Goal: Information Seeking & Learning: Learn about a topic

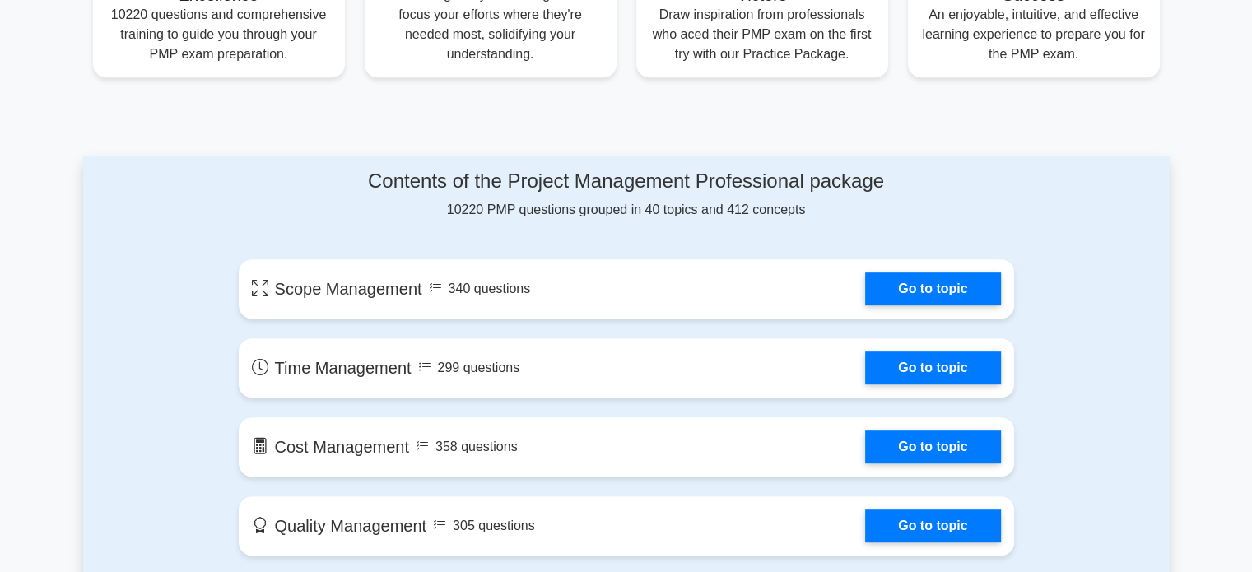
scroll to position [718, 0]
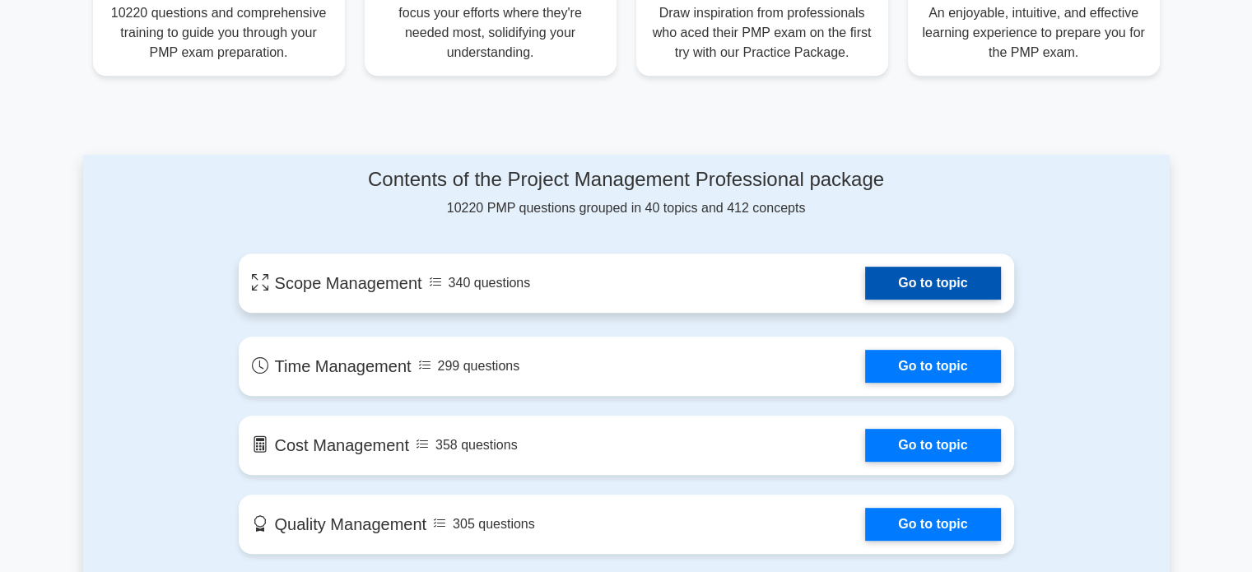
click at [904, 291] on link "Go to topic" at bounding box center [932, 283] width 135 height 33
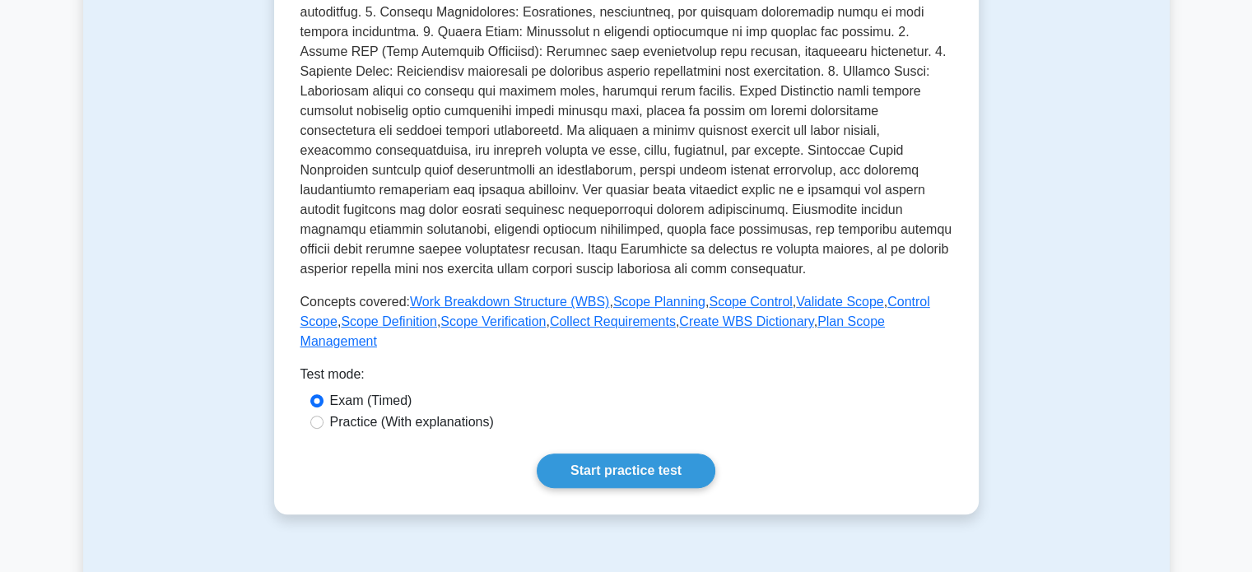
scroll to position [449, 0]
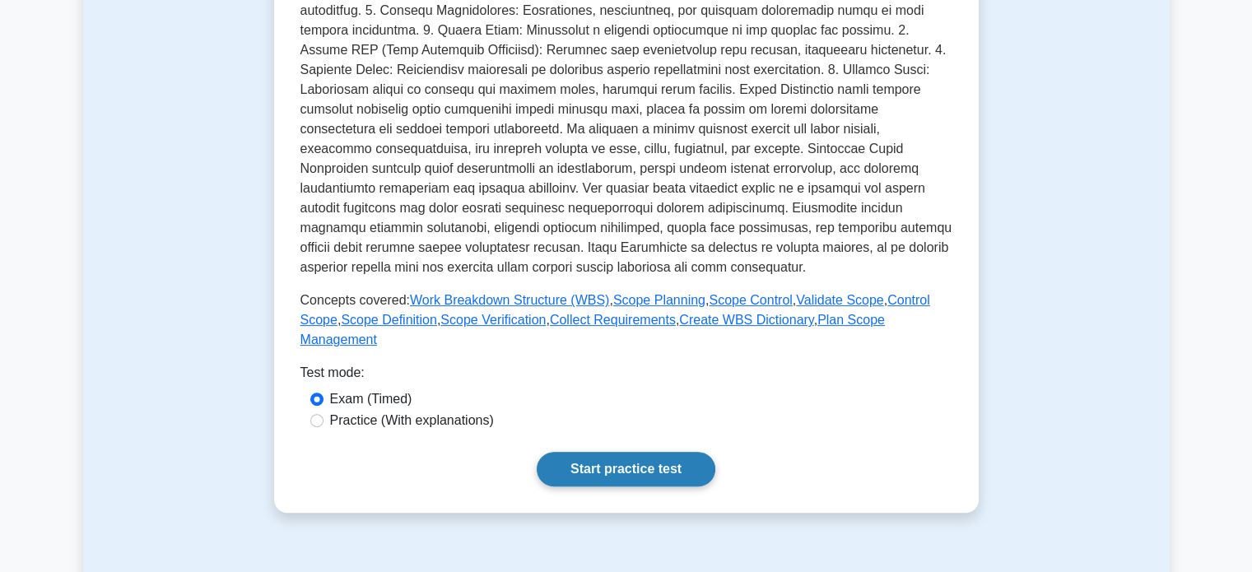
click at [635, 452] on link "Start practice test" at bounding box center [626, 469] width 179 height 35
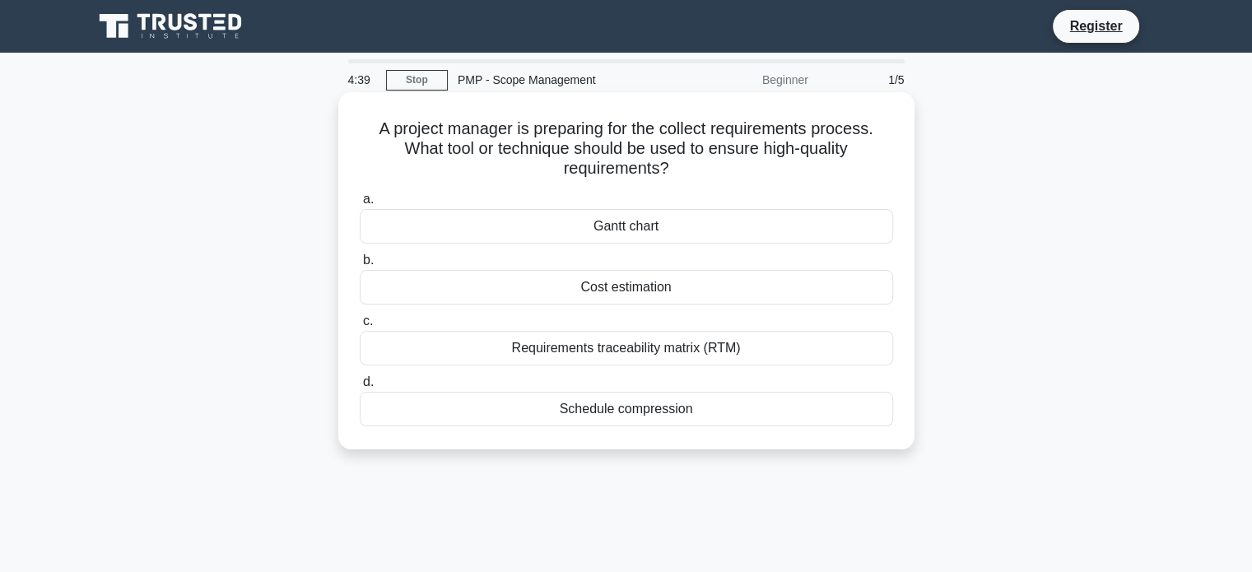
click at [671, 347] on div "Requirements traceability matrix (RTM)" at bounding box center [626, 348] width 533 height 35
click at [360, 327] on input "c. Requirements traceability matrix (RTM)" at bounding box center [360, 321] width 0 height 11
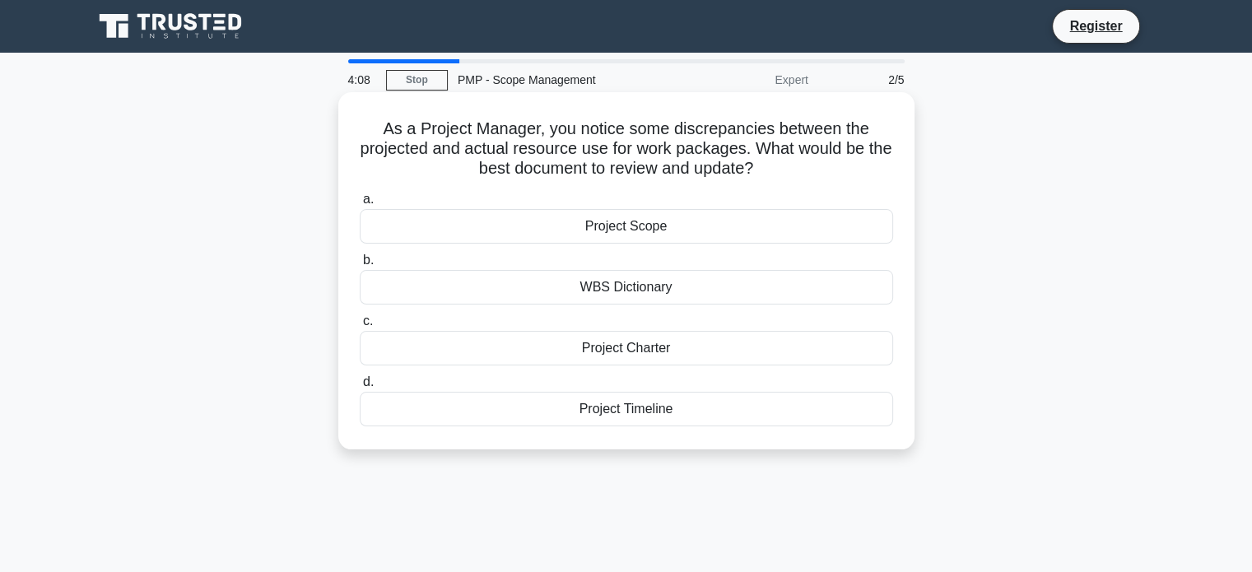
click at [652, 421] on div "Project Timeline" at bounding box center [626, 409] width 533 height 35
click at [360, 388] on input "d. Project Timeline" at bounding box center [360, 382] width 0 height 11
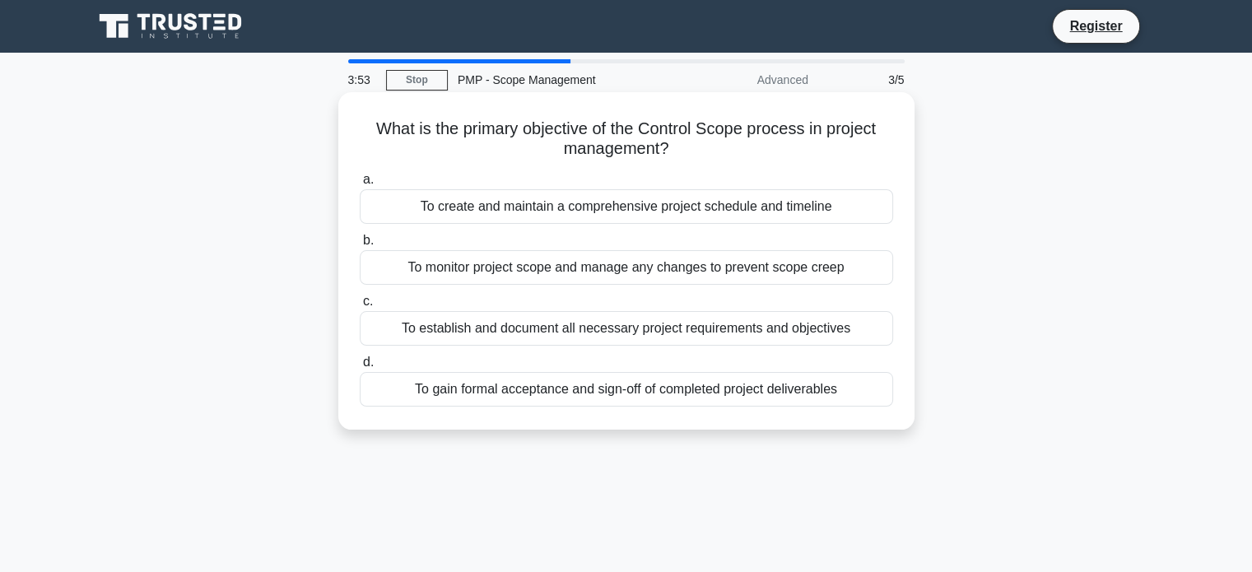
click at [695, 269] on div "To monitor project scope and manage any changes to prevent scope creep" at bounding box center [626, 267] width 533 height 35
click at [360, 246] on input "b. To monitor project scope and manage any changes to prevent scope creep" at bounding box center [360, 240] width 0 height 11
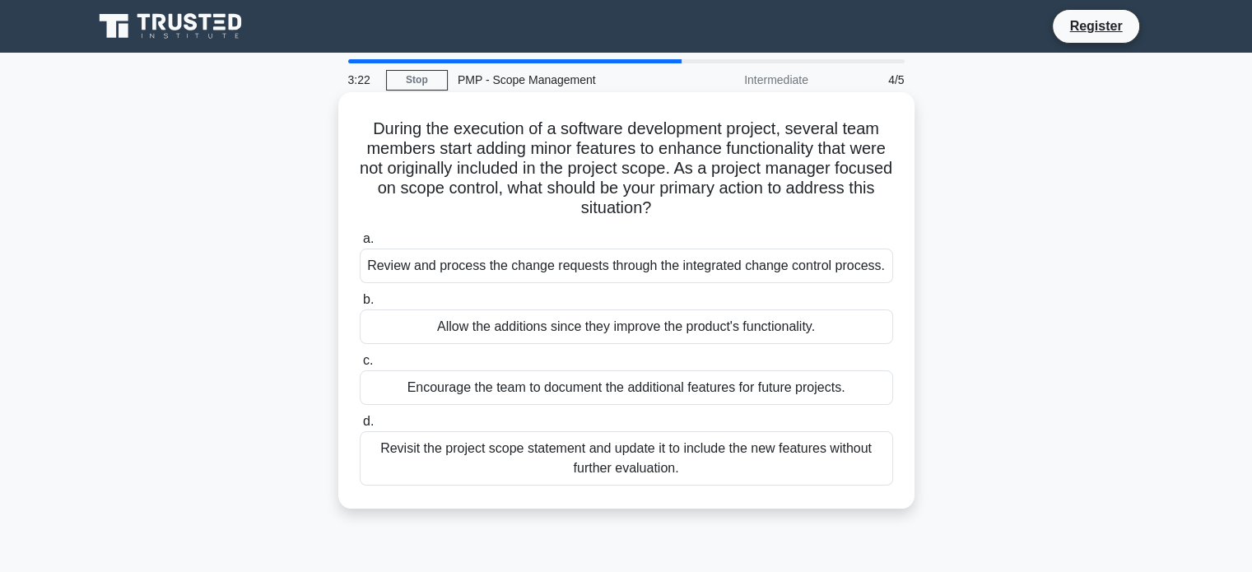
drag, startPoint x: 695, startPoint y: 269, endPoint x: 640, endPoint y: 263, distance: 54.7
click at [640, 263] on div "Review and process the change requests through the integrated change control pr…" at bounding box center [626, 266] width 533 height 35
click at [360, 244] on input "a. Review and process the change requests through the integrated change control…" at bounding box center [360, 239] width 0 height 11
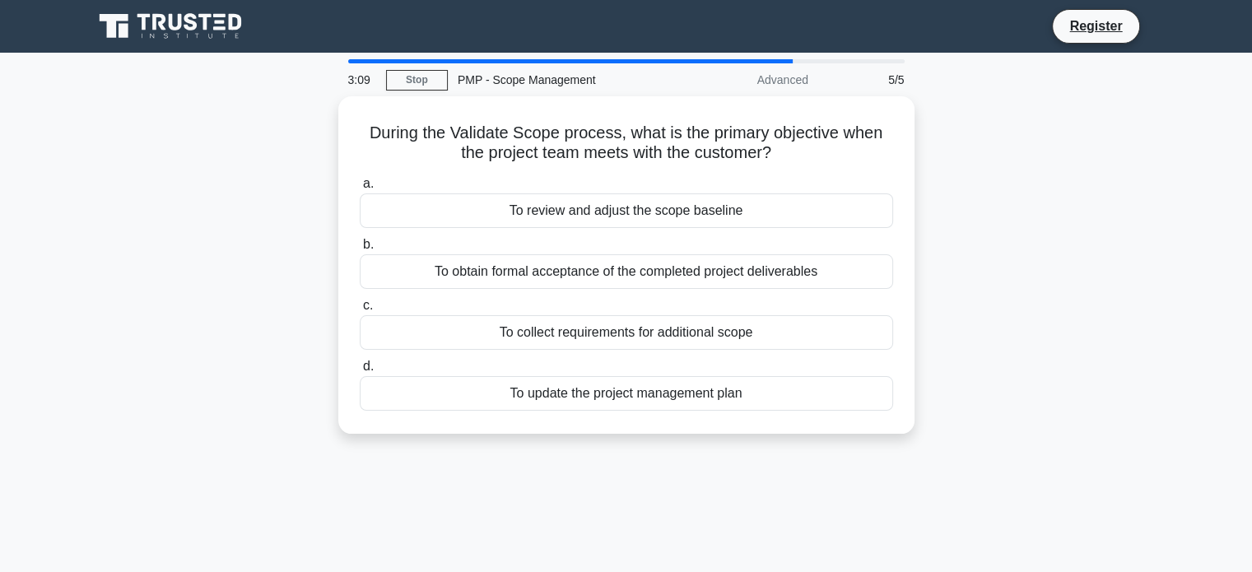
click at [640, 263] on div "To obtain formal acceptance of the completed project deliverables" at bounding box center [626, 271] width 533 height 35
click at [360, 250] on input "b. To obtain formal acceptance of the completed project deliverables" at bounding box center [360, 245] width 0 height 11
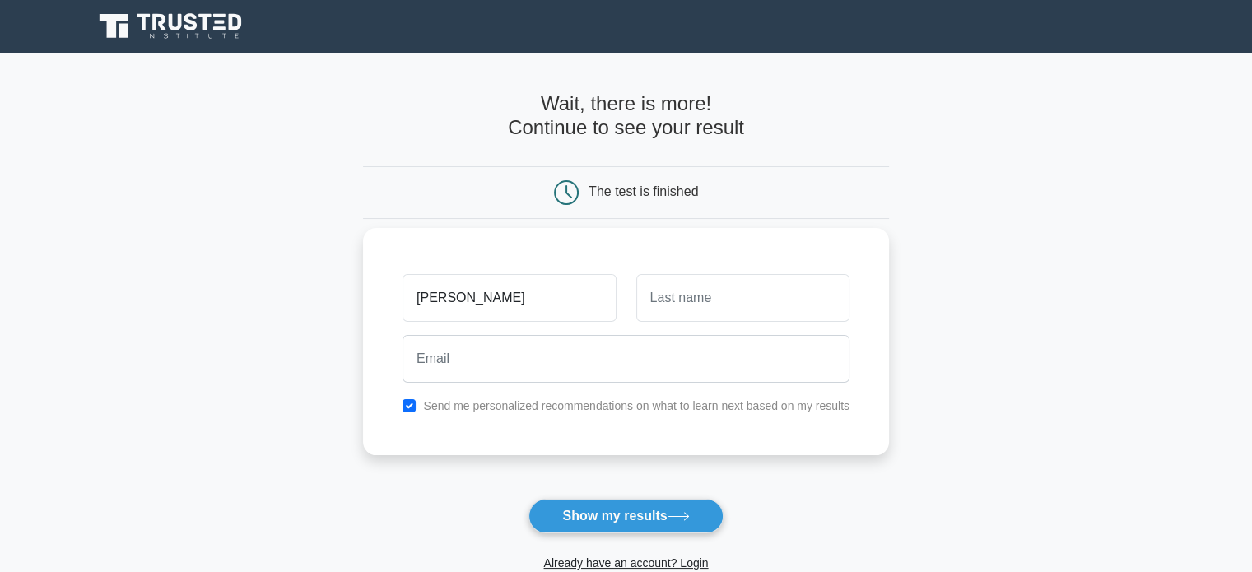
type input "Leonardo"
click at [730, 309] on input "text" at bounding box center [742, 298] width 213 height 48
type input "Solano"
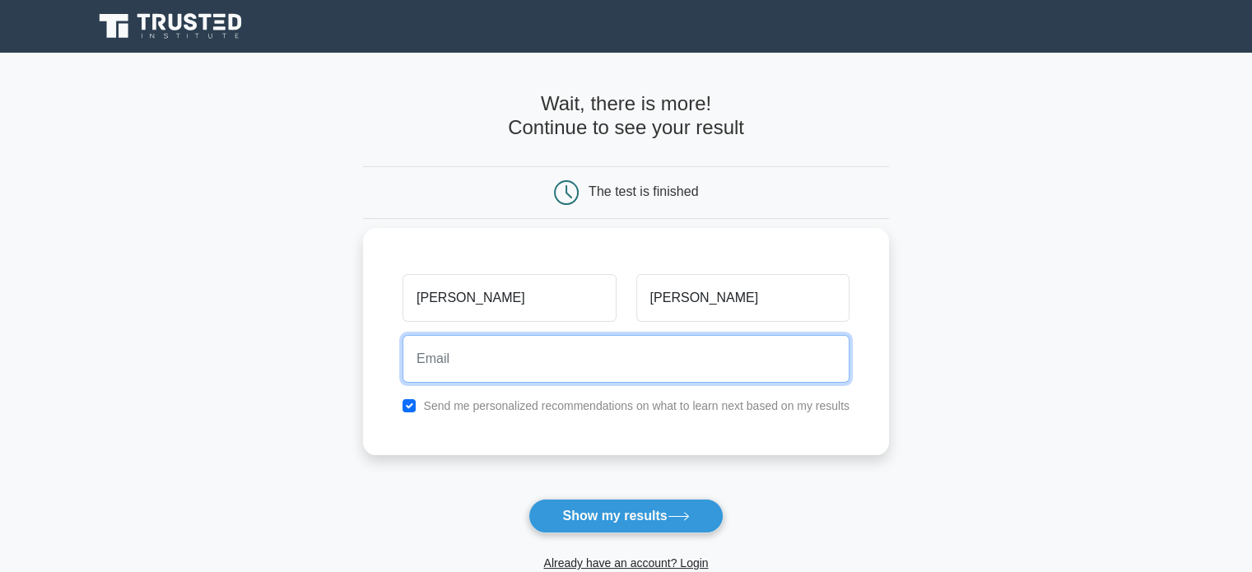
click at [739, 375] on input "email" at bounding box center [626, 359] width 447 height 48
type input "leosolano229@hotmail.com"
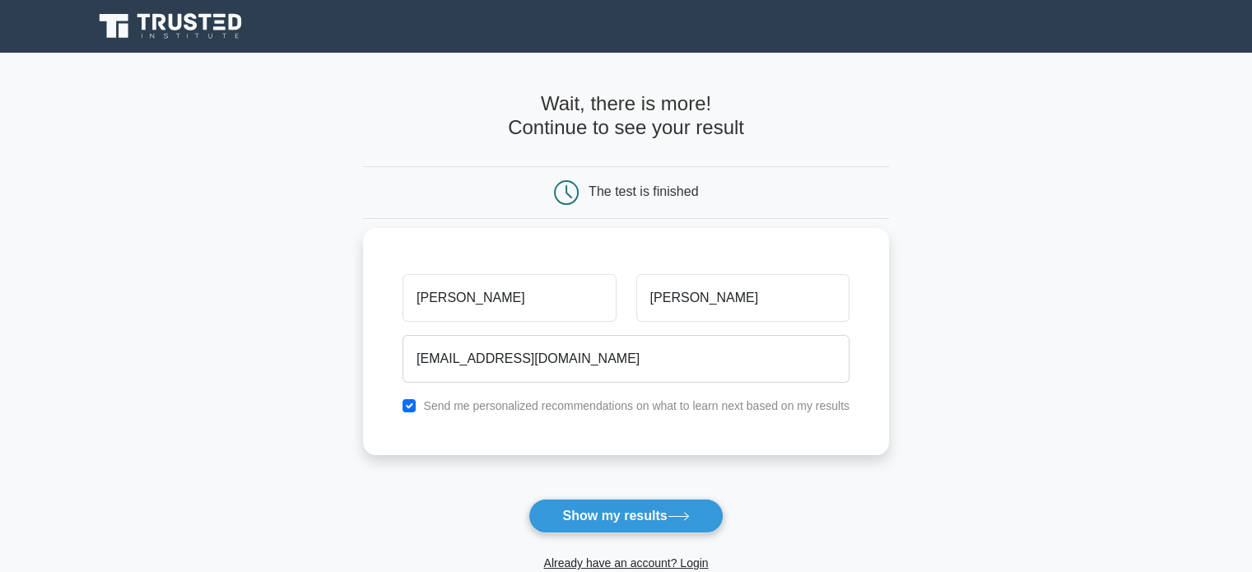
click at [699, 416] on div "Leonardo Solano leosolano229@hotmail.com Send me personalized recommendations o…" at bounding box center [626, 341] width 526 height 227
click at [408, 405] on input "checkbox" at bounding box center [409, 405] width 13 height 13
checkbox input "false"
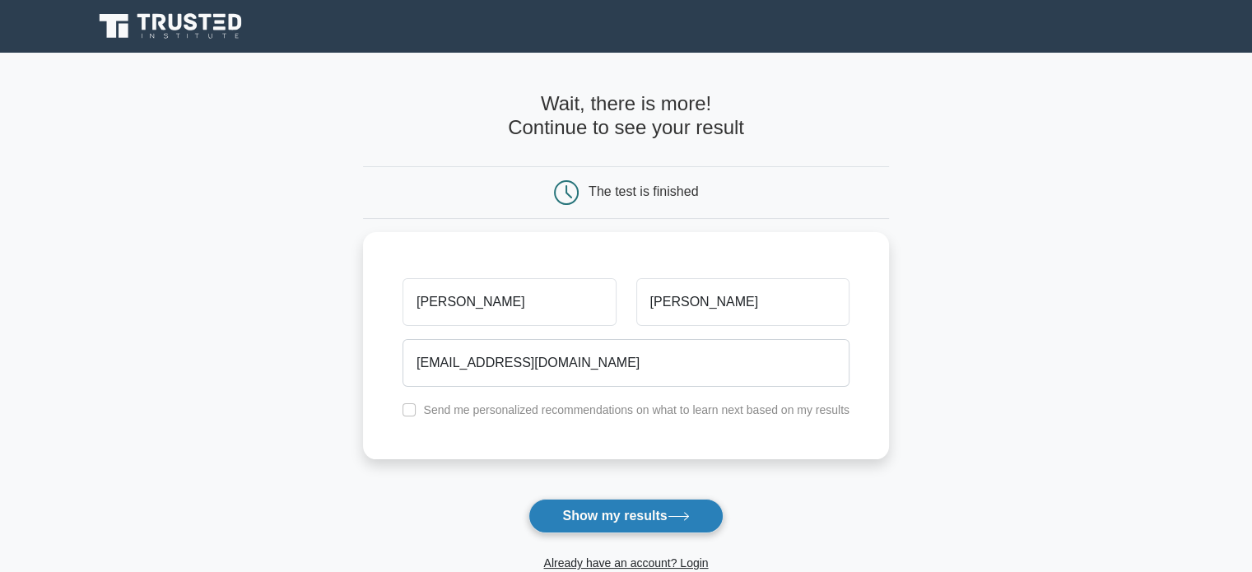
click at [581, 505] on button "Show my results" at bounding box center [625, 516] width 194 height 35
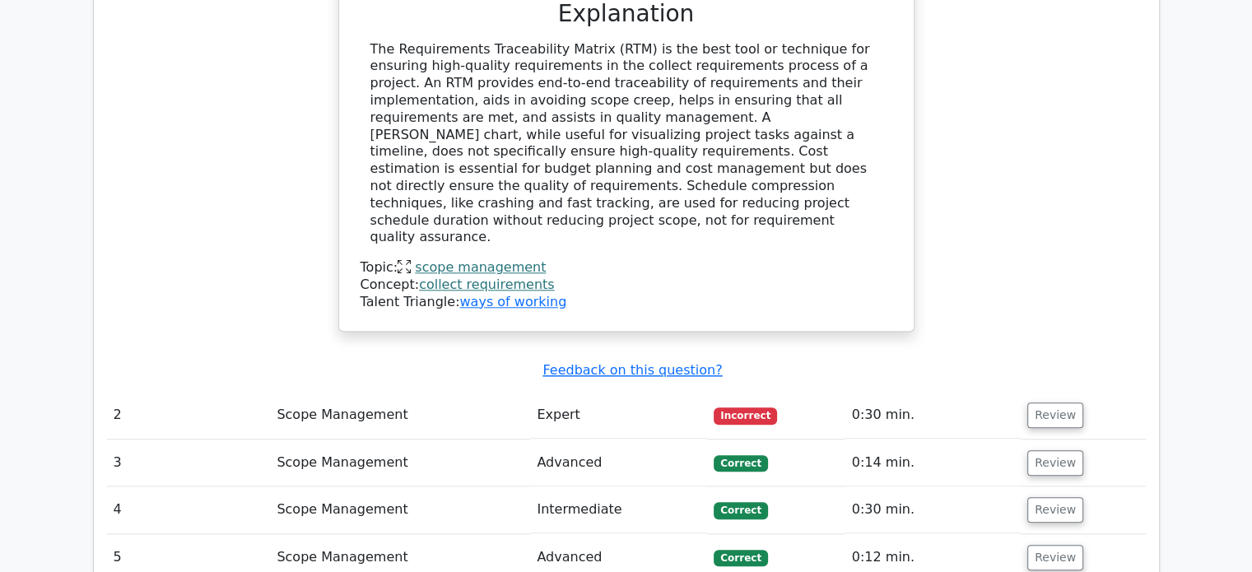
scroll to position [1674, 0]
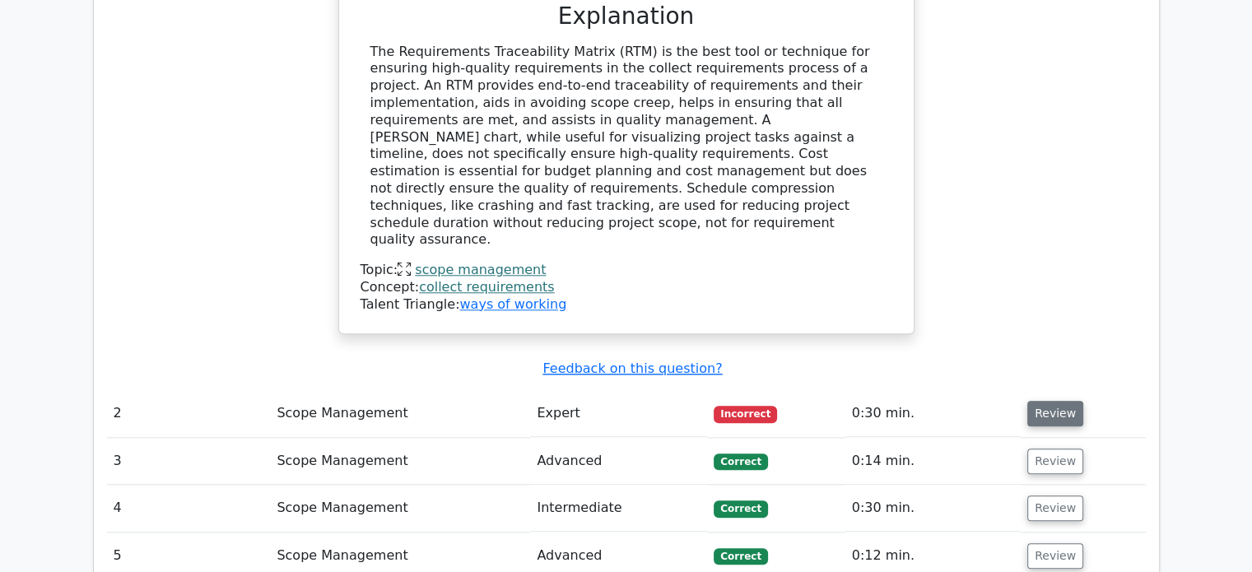
click at [1039, 401] on button "Review" at bounding box center [1055, 414] width 56 height 26
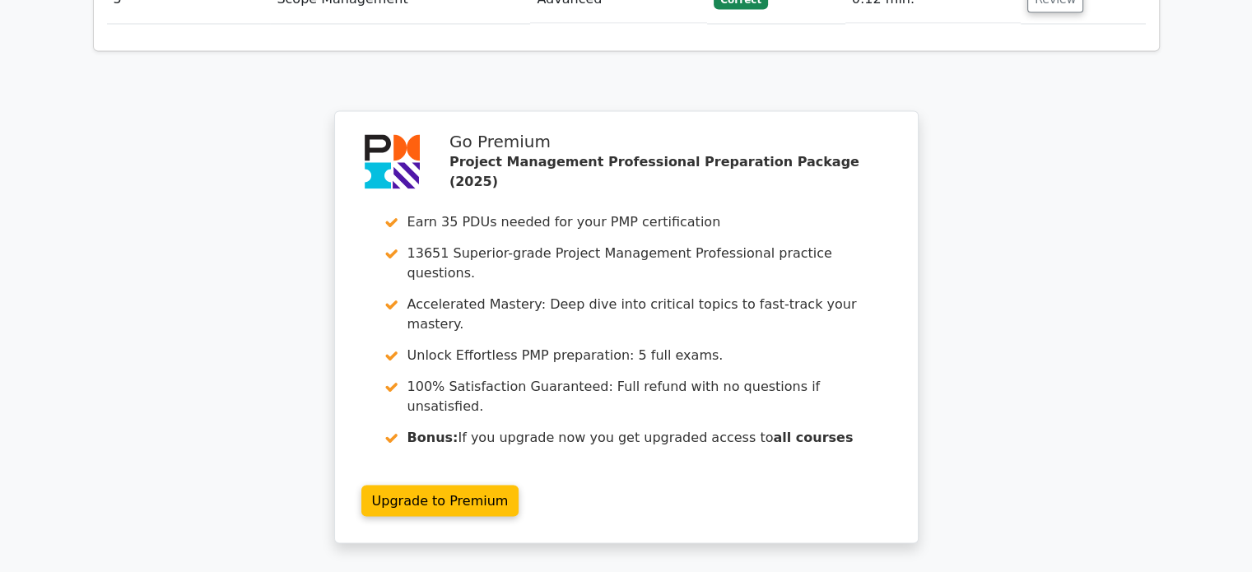
scroll to position [2976, 0]
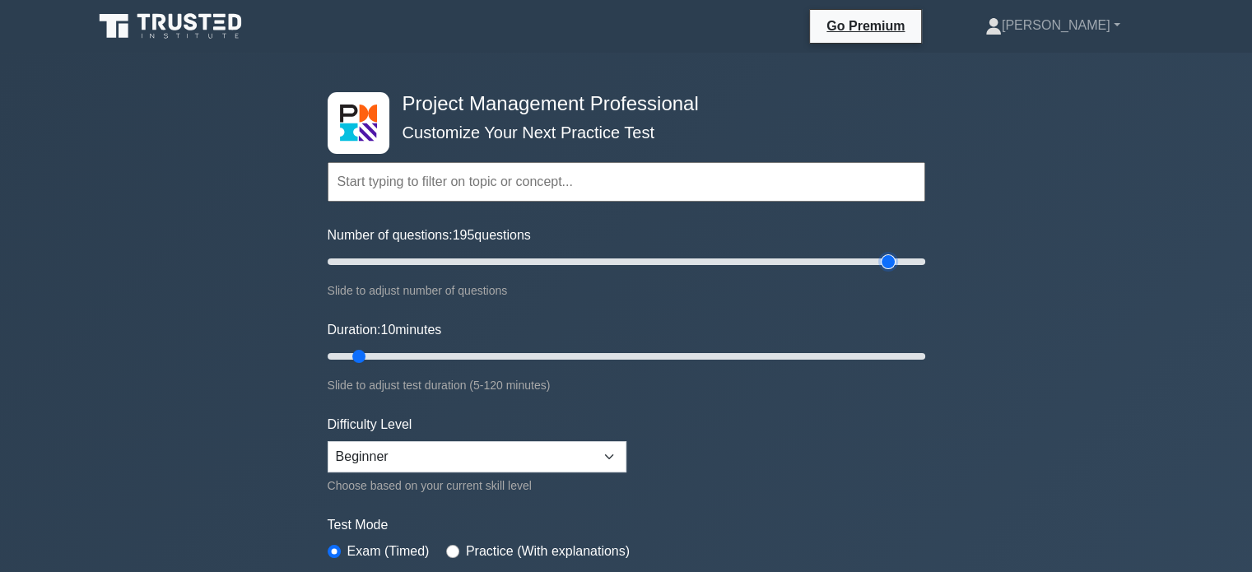
drag, startPoint x: 353, startPoint y: 259, endPoint x: 881, endPoint y: 343, distance: 534.3
click at [881, 272] on input "Number of questions: 195 questions" at bounding box center [627, 262] width 598 height 20
drag, startPoint x: 894, startPoint y: 265, endPoint x: 995, endPoint y: 254, distance: 101.8
type input "200"
click at [925, 254] on input "Number of questions: 200 questions" at bounding box center [627, 262] width 598 height 20
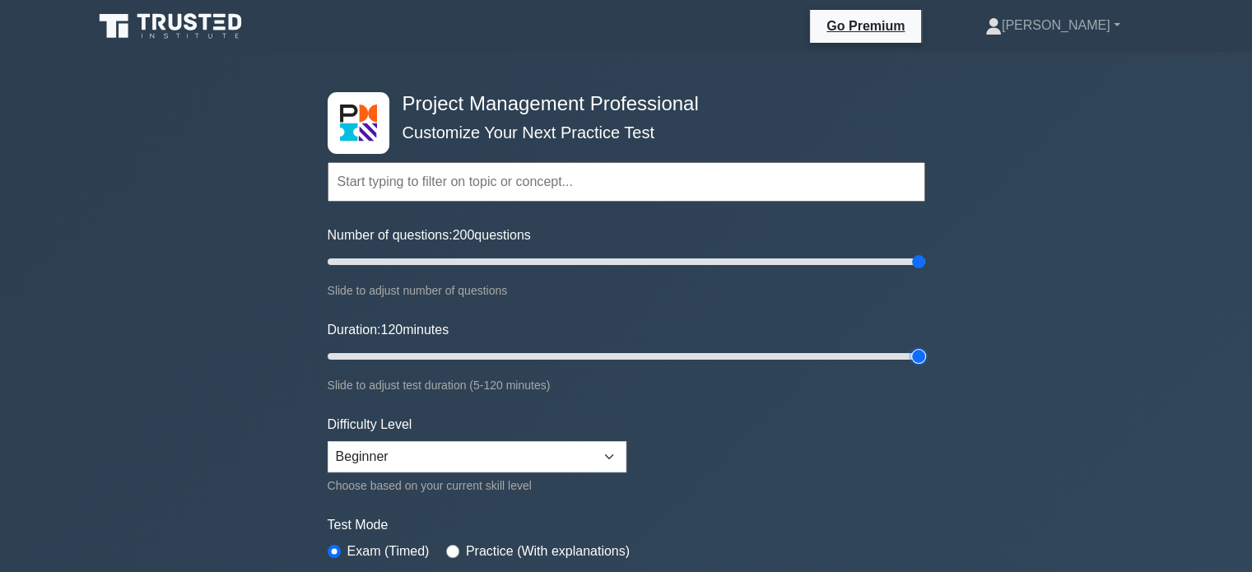
drag, startPoint x: 366, startPoint y: 358, endPoint x: 945, endPoint y: 429, distance: 583.0
type input "120"
click at [925, 366] on input "Duration: 120 minutes" at bounding box center [627, 357] width 598 height 20
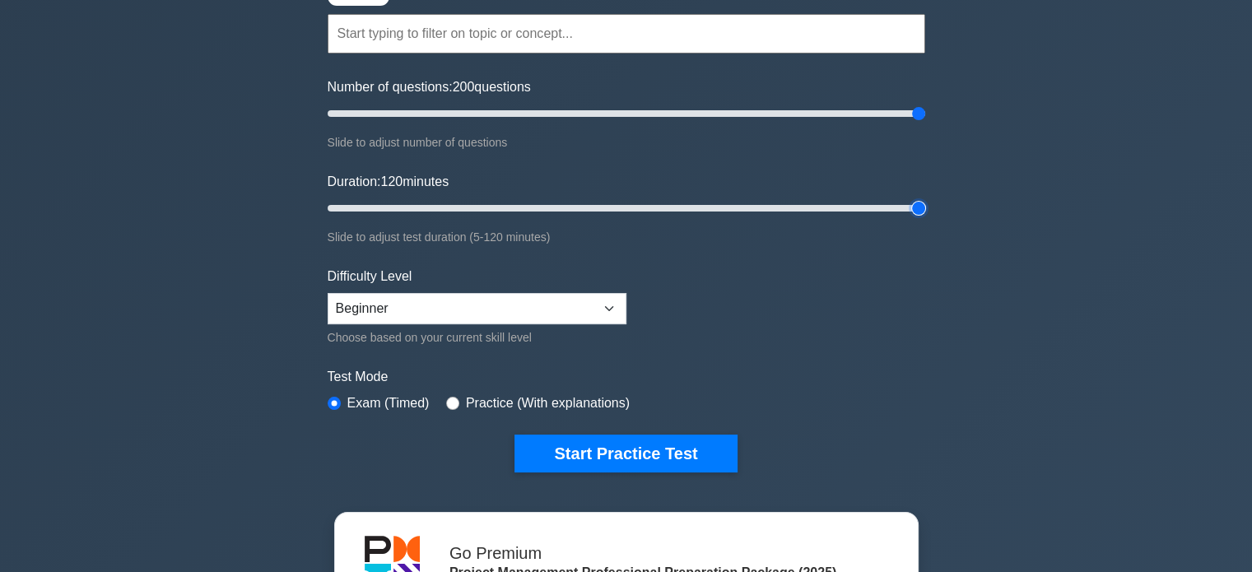
scroll to position [164, 0]
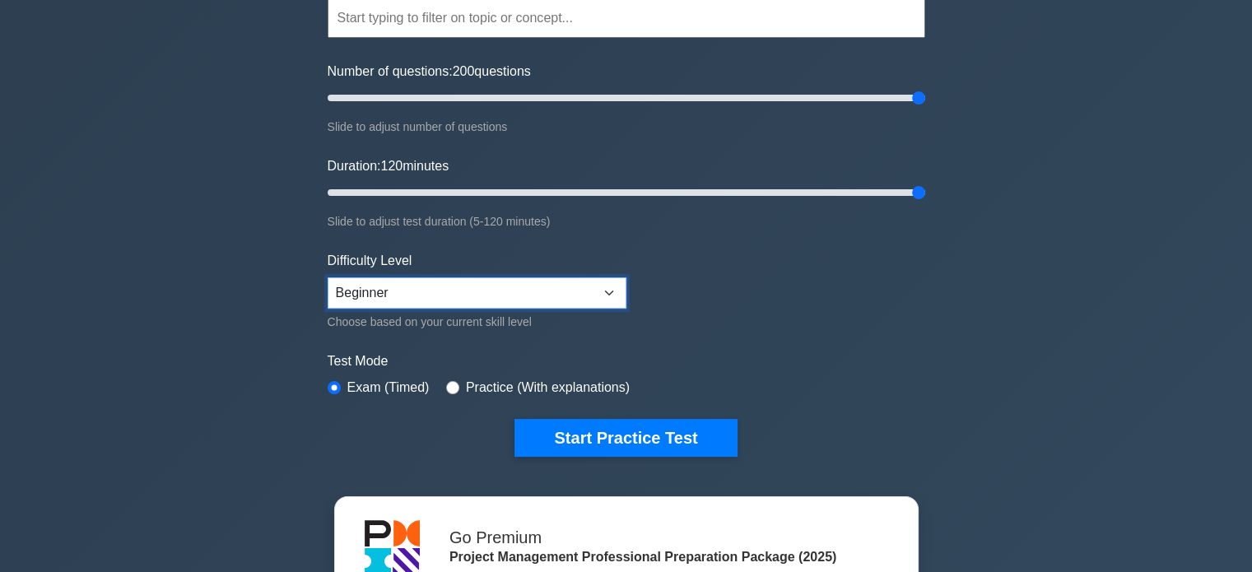
click at [607, 277] on select "Beginner Intermediate Expert" at bounding box center [477, 292] width 299 height 31
click at [863, 375] on div "Test Mode Exam (Timed) Practice (With explanations)" at bounding box center [627, 375] width 598 height 48
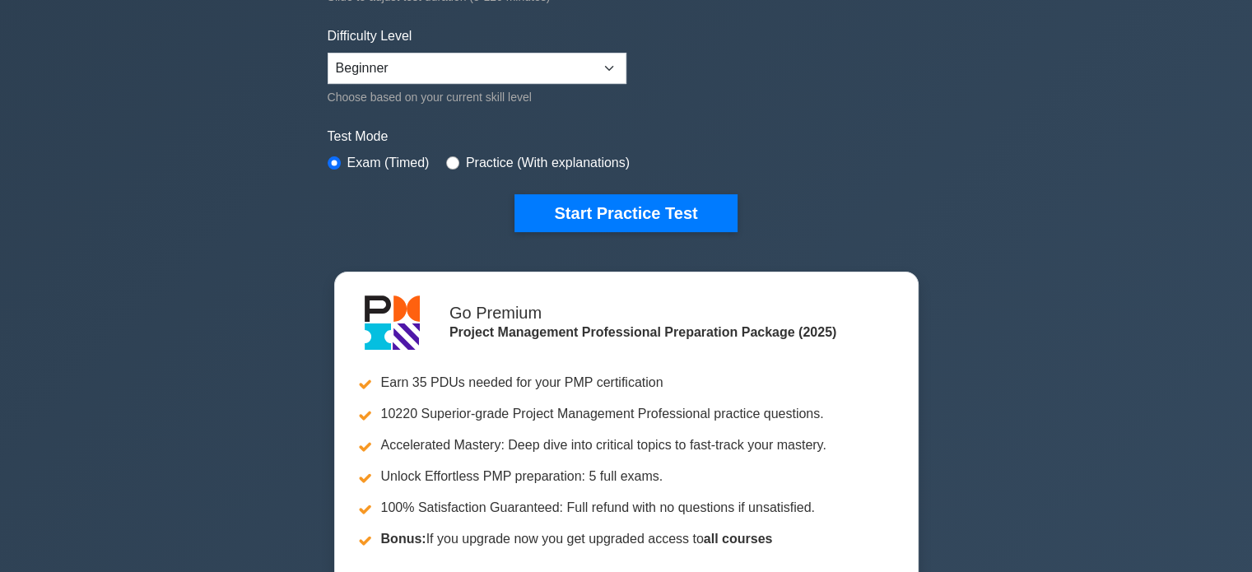
scroll to position [0, 0]
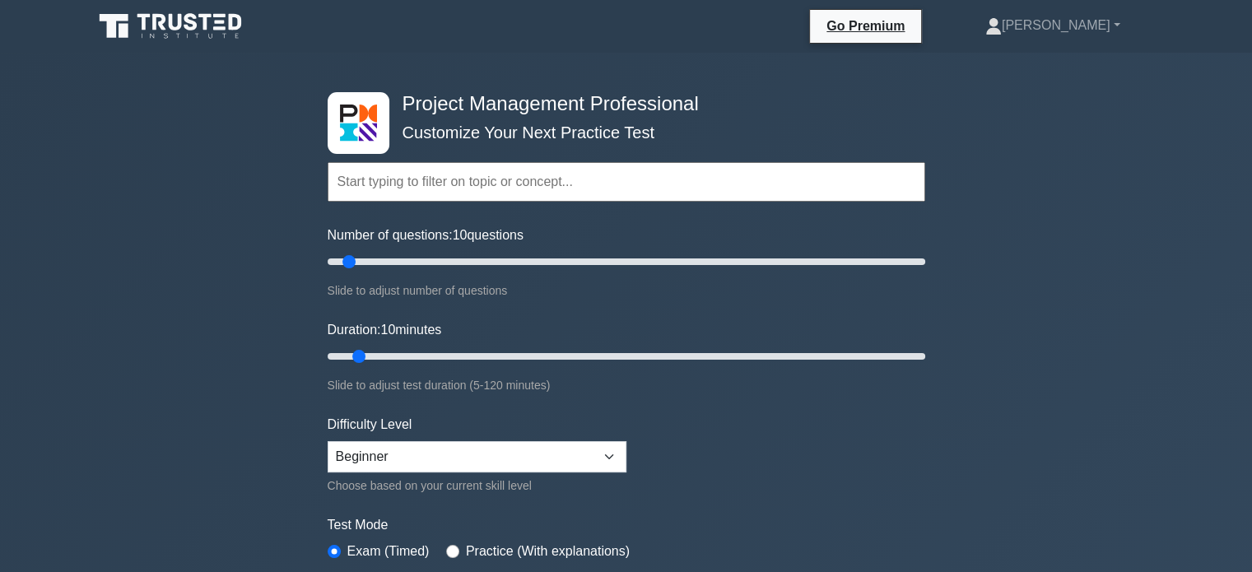
click at [136, 31] on icon at bounding box center [172, 26] width 158 height 31
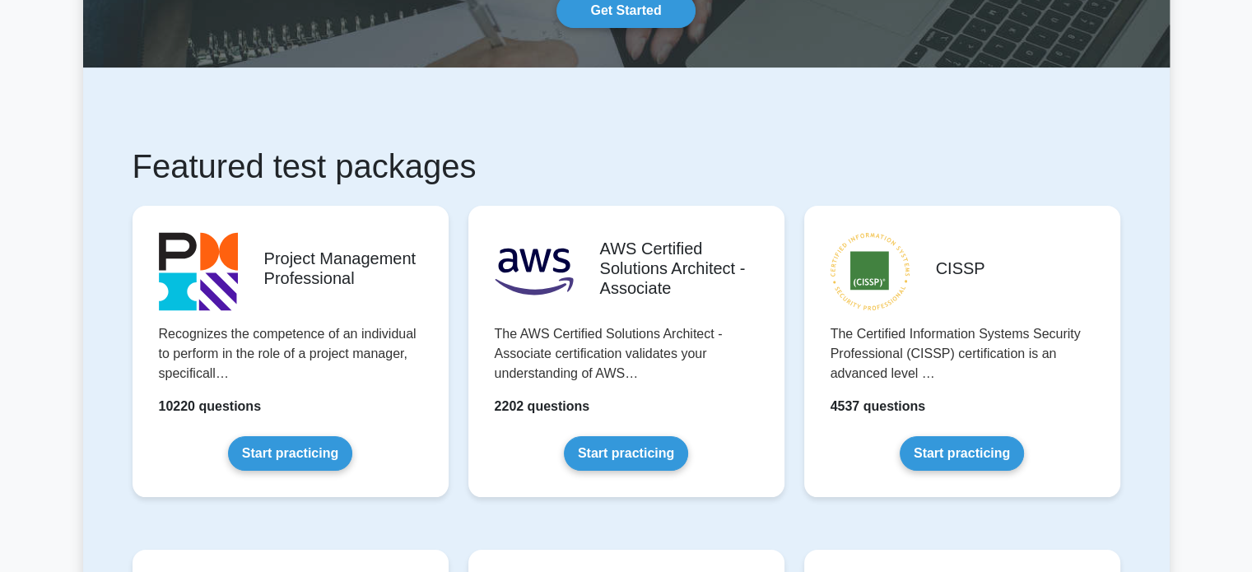
scroll to position [184, 0]
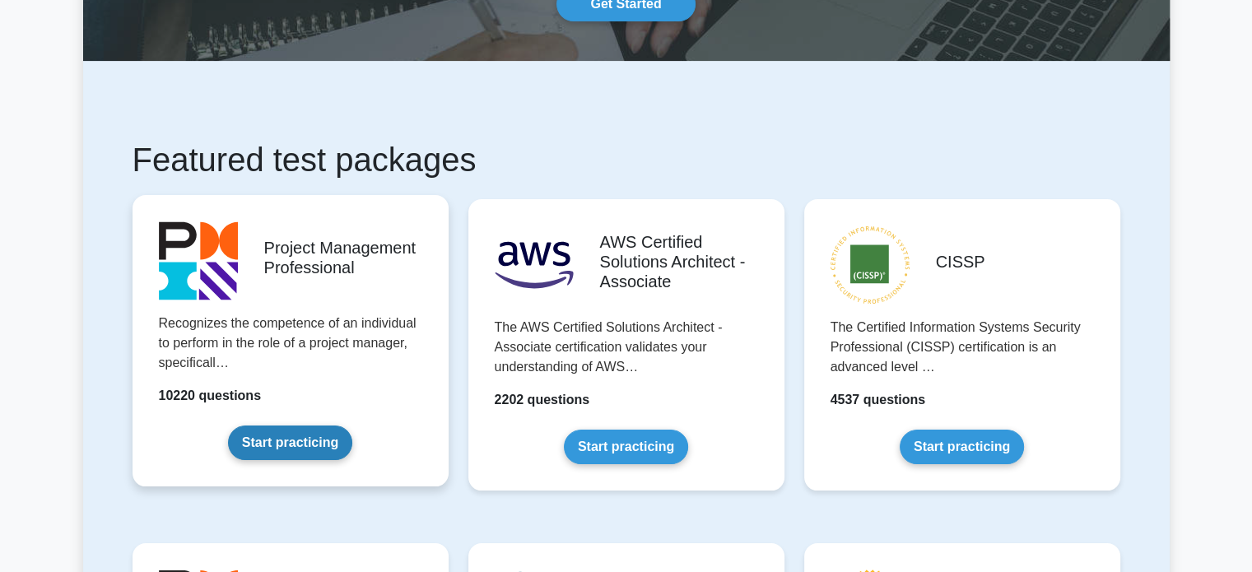
click at [300, 434] on link "Start practicing" at bounding box center [290, 443] width 124 height 35
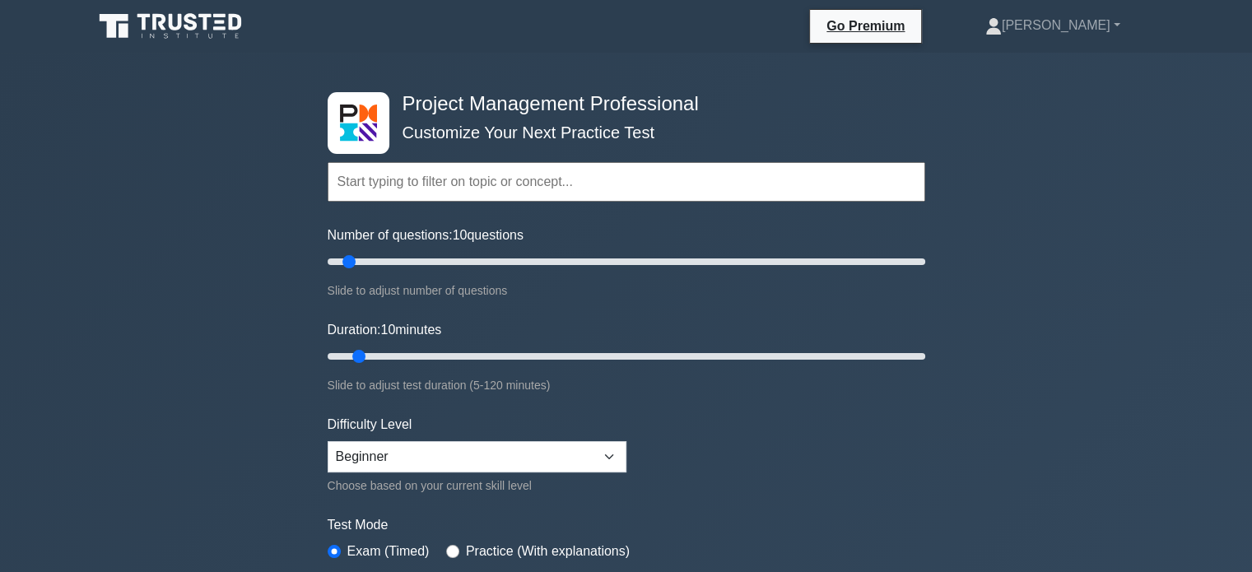
click at [542, 194] on input "text" at bounding box center [627, 182] width 598 height 40
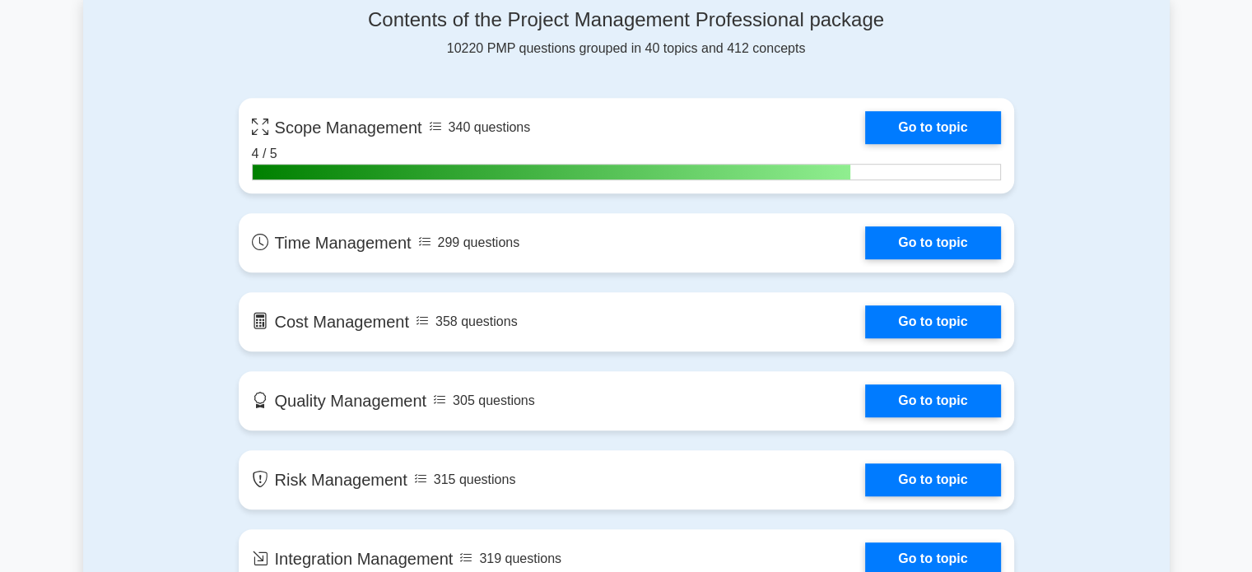
scroll to position [1102, 0]
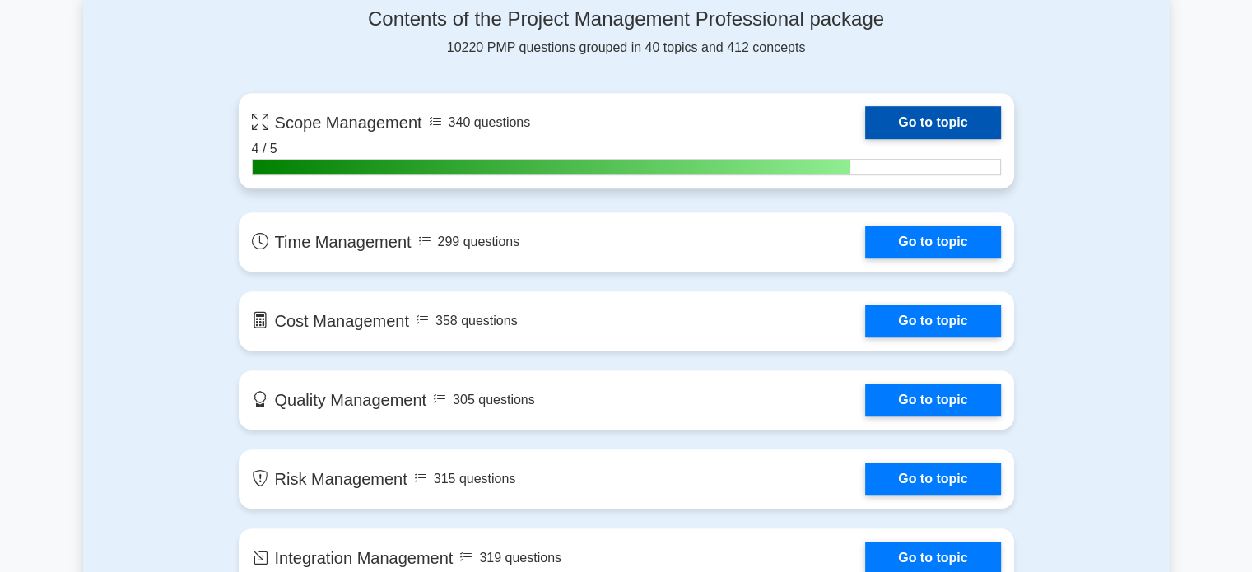
click at [876, 115] on link "Go to topic" at bounding box center [932, 122] width 135 height 33
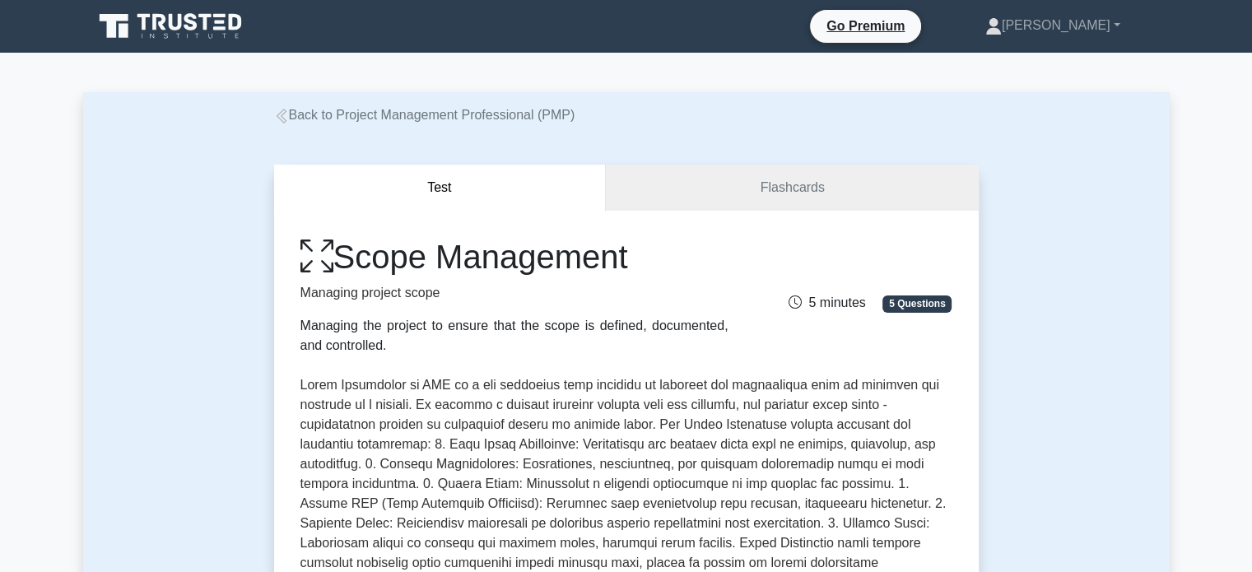
click at [288, 111] on link "Back to Project Management Professional (PMP)" at bounding box center [424, 115] width 301 height 14
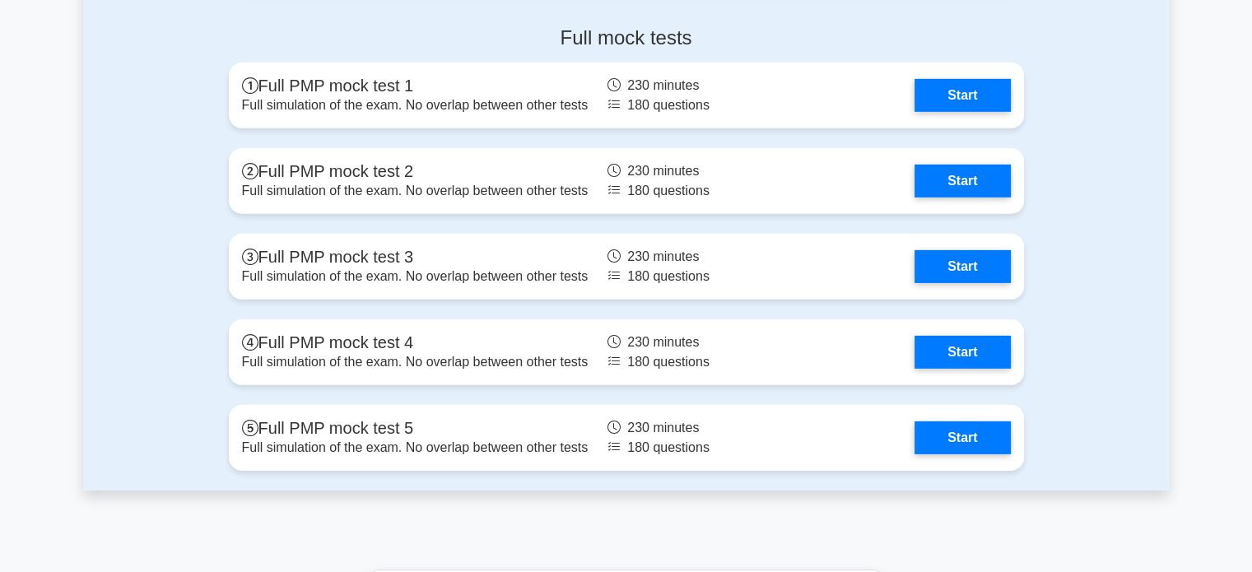
scroll to position [5017, 0]
